Goal: Task Accomplishment & Management: Manage account settings

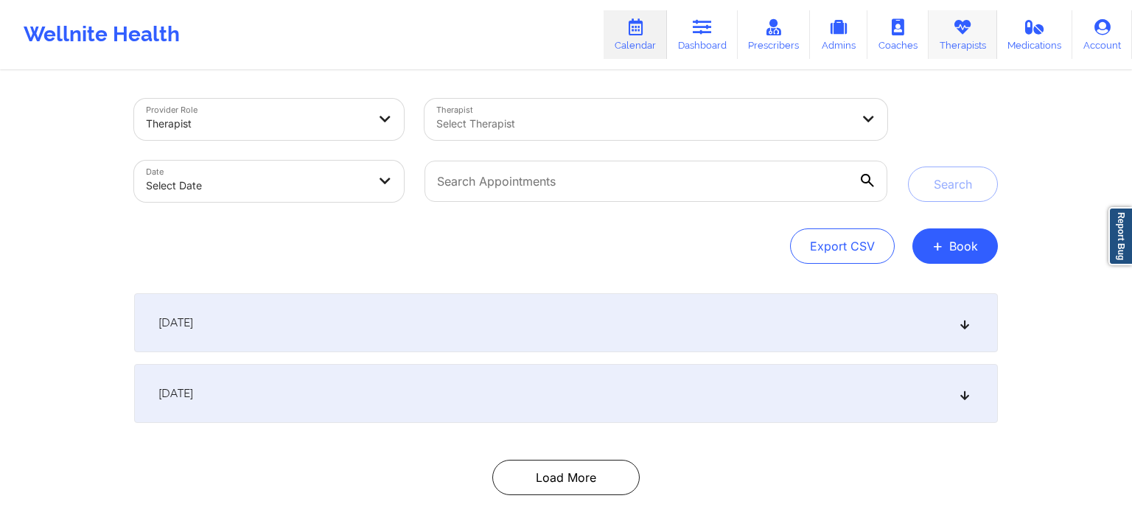
click at [935, 41] on link "Therapists" at bounding box center [962, 34] width 69 height 49
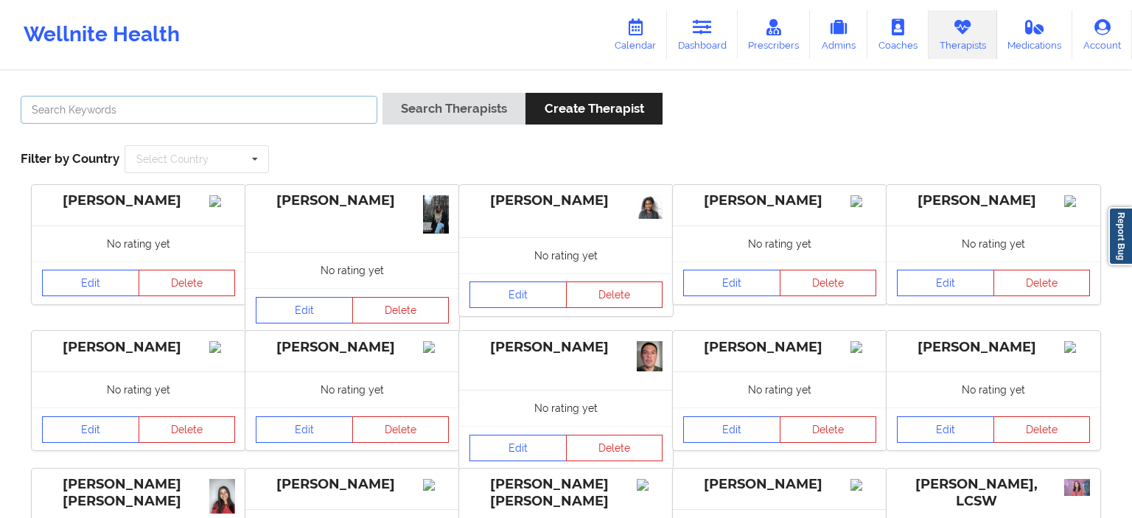
paste input "[EMAIL_ADDRESS][DOMAIN_NAME]"
type input "[EMAIL_ADDRESS][DOMAIN_NAME]"
click at [382, 93] on button "Search Therapists" at bounding box center [453, 109] width 143 height 32
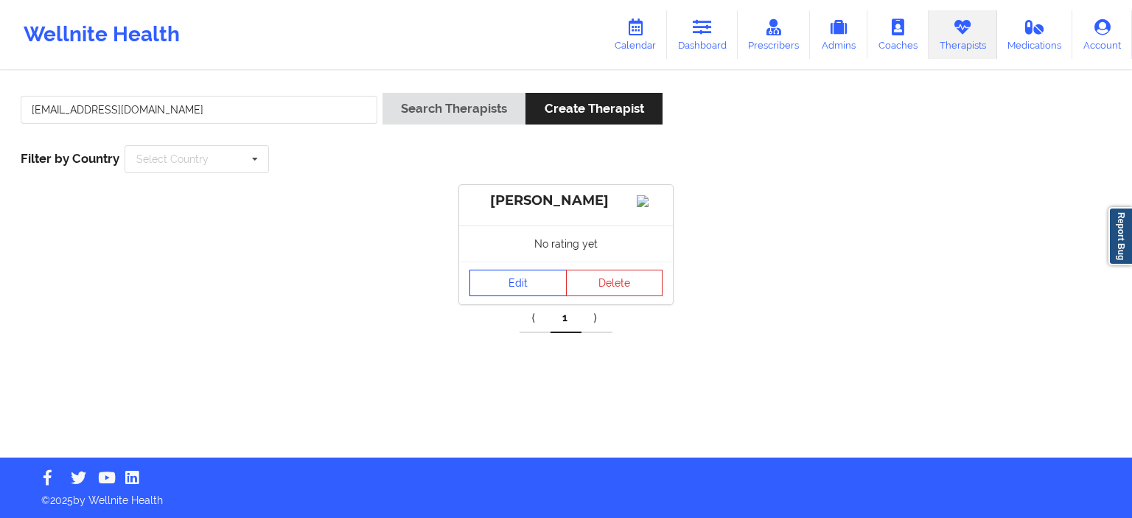
click at [515, 294] on link "Edit" at bounding box center [517, 283] width 97 height 27
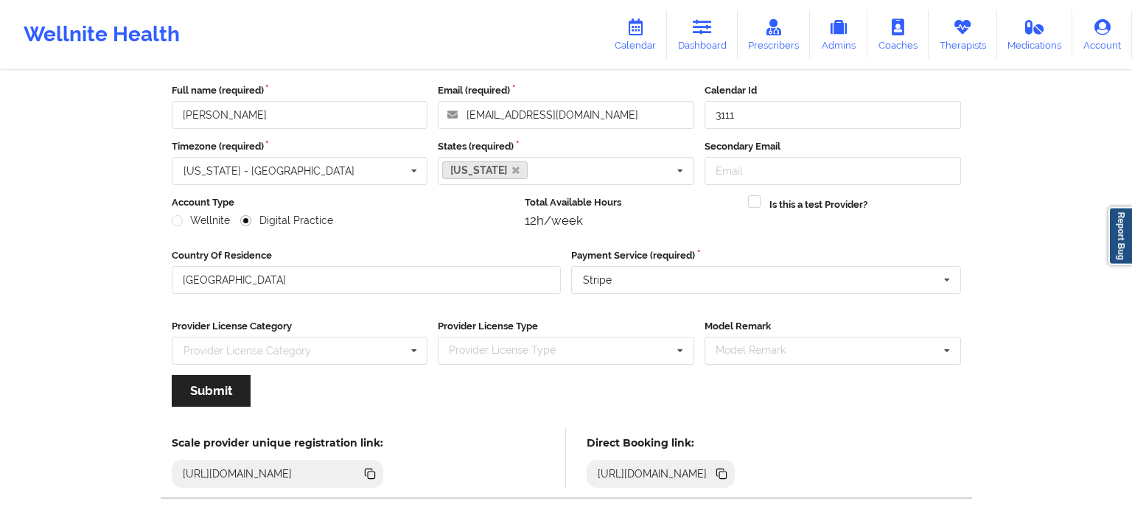
scroll to position [141, 0]
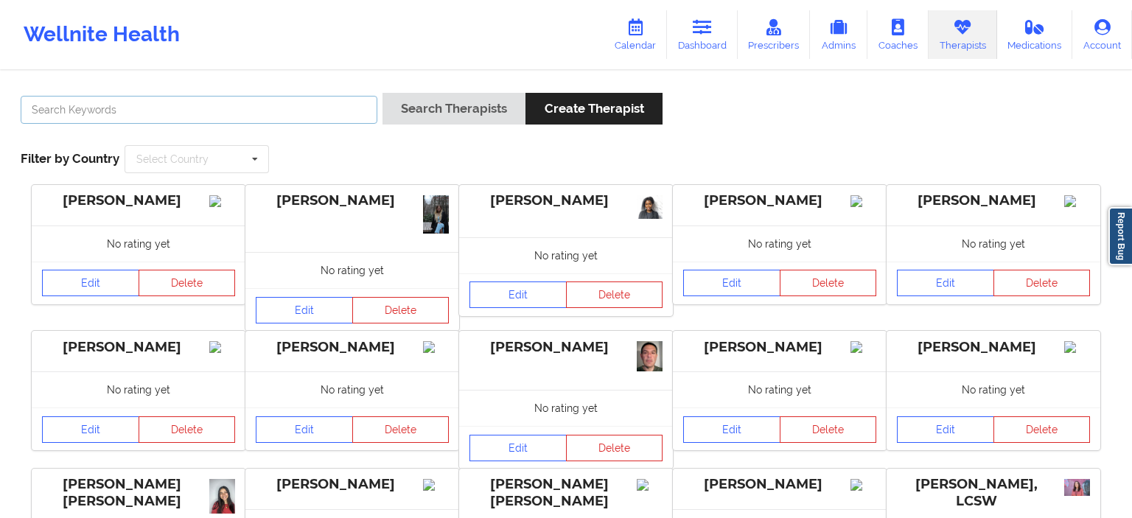
paste input "[EMAIL_ADDRESS][DOMAIN_NAME]"
type input "[EMAIL_ADDRESS][DOMAIN_NAME]"
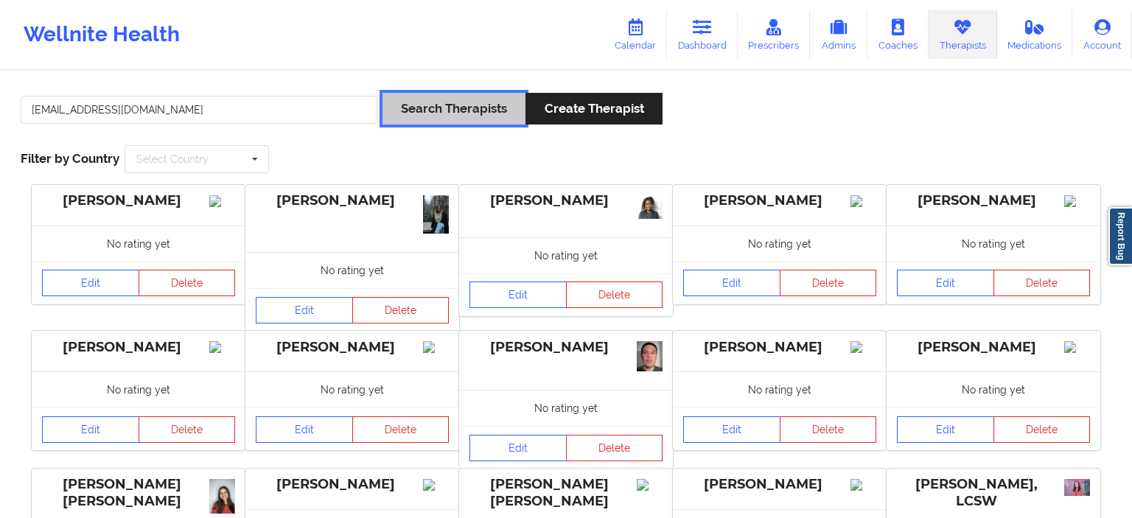
click at [435, 111] on button "Search Therapists" at bounding box center [453, 109] width 143 height 32
